Goal: Task Accomplishment & Management: Manage account settings

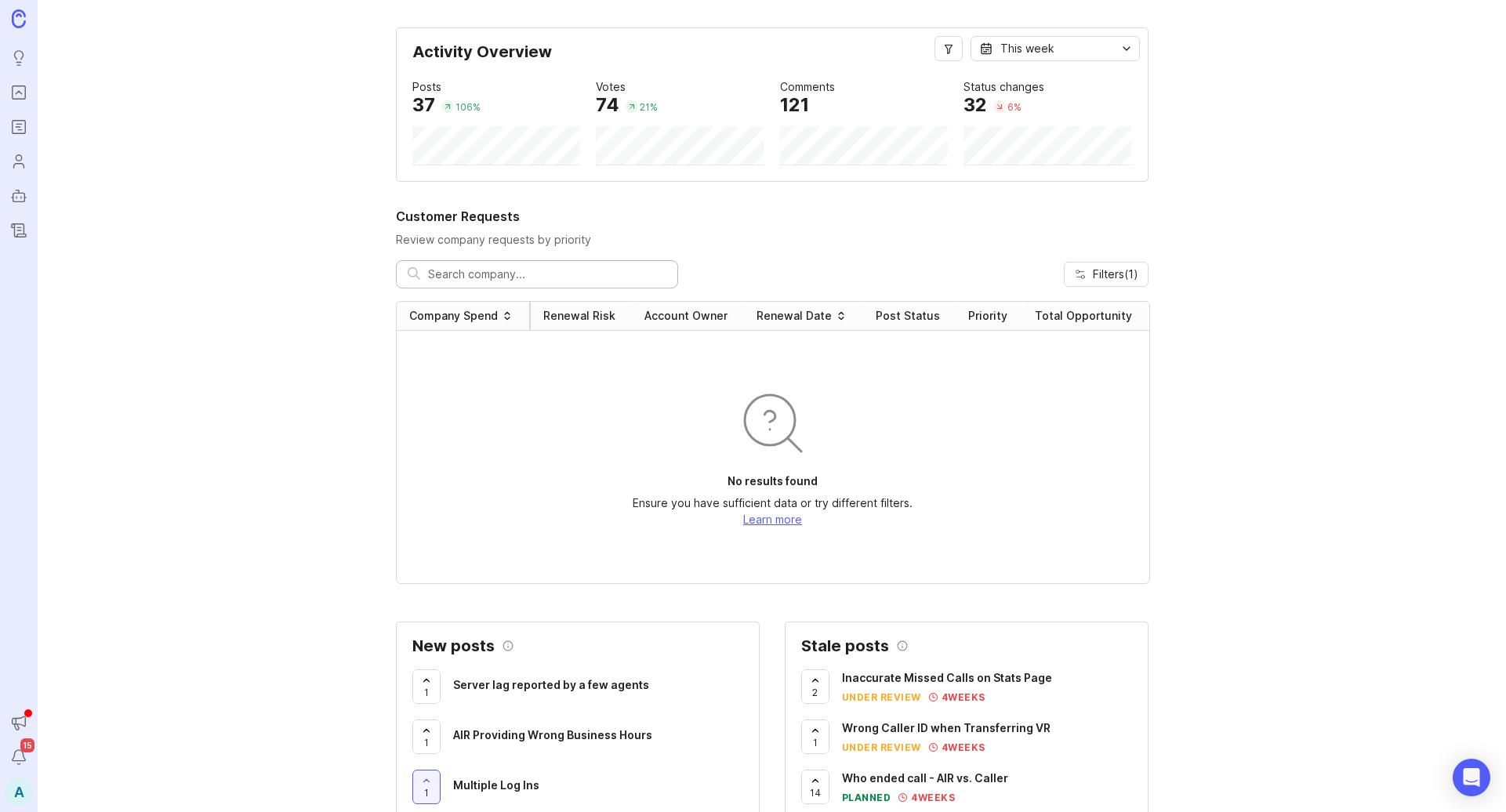
scroll to position [24, 0]
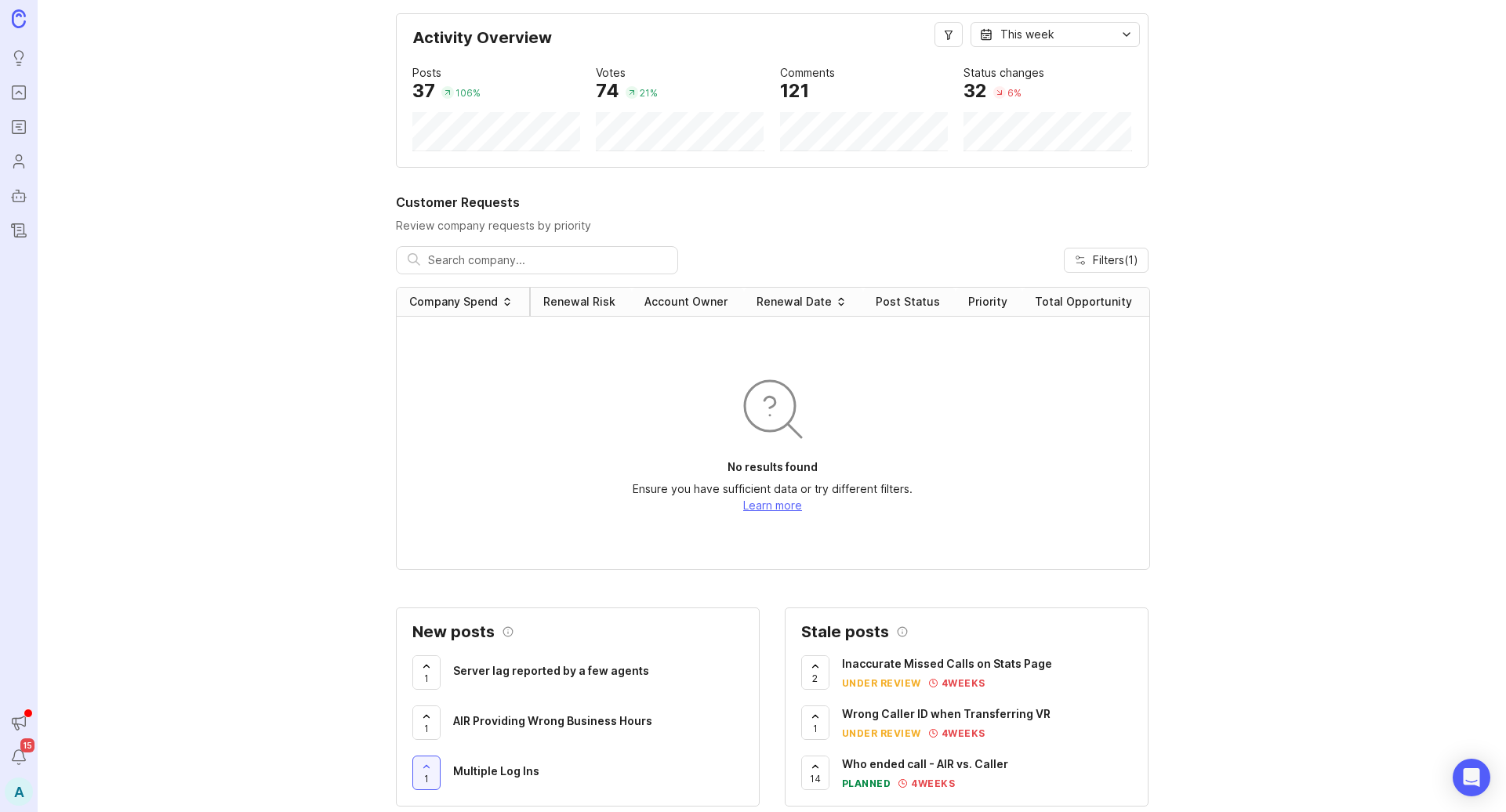
click at [22, 800] on div "A" at bounding box center [19, 792] width 28 height 28
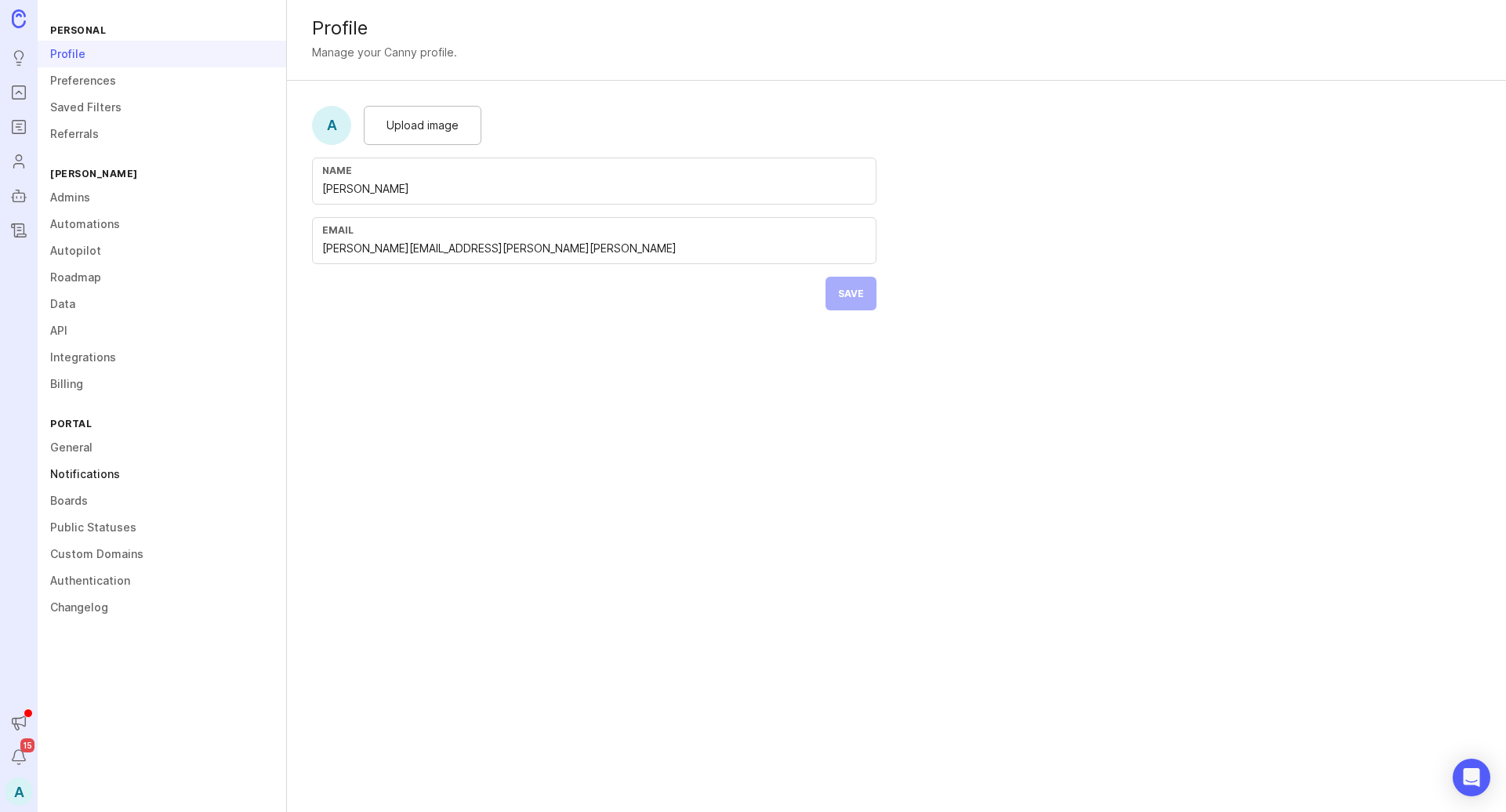
click at [110, 479] on link "Notifications" at bounding box center [162, 474] width 249 height 27
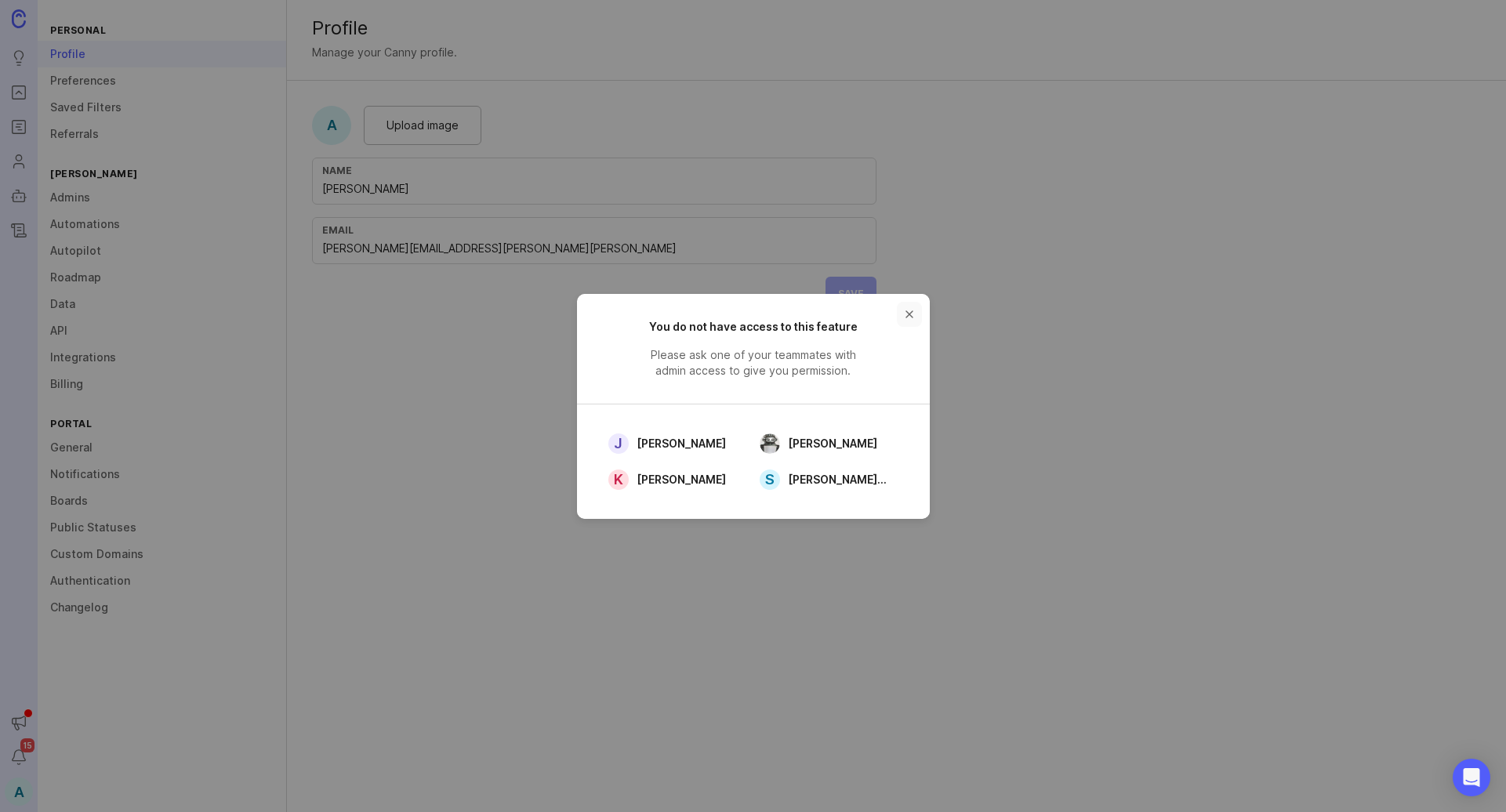
click at [911, 307] on button "close button" at bounding box center [909, 314] width 25 height 25
